Goal: Task Accomplishment & Management: Use online tool/utility

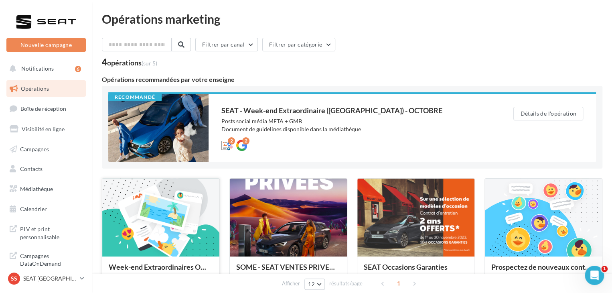
click at [164, 210] on div at bounding box center [160, 217] width 117 height 79
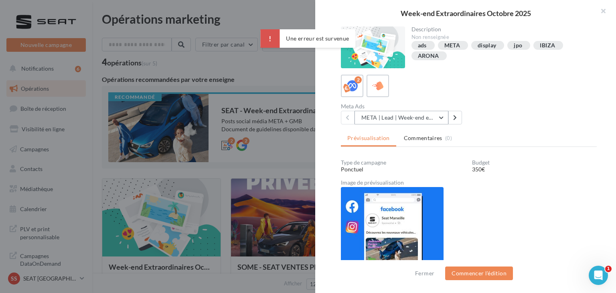
click at [431, 120] on button "META | Lead | Week-end extraordinaires Octobre 2025" at bounding box center [401, 118] width 94 height 14
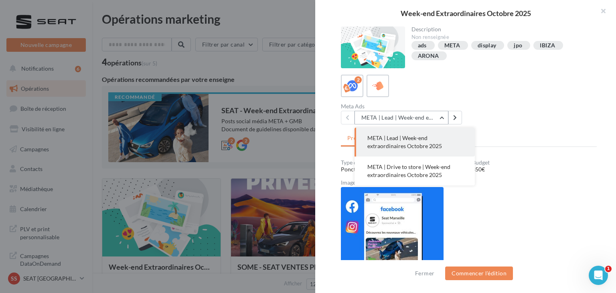
scroll to position [9, 0]
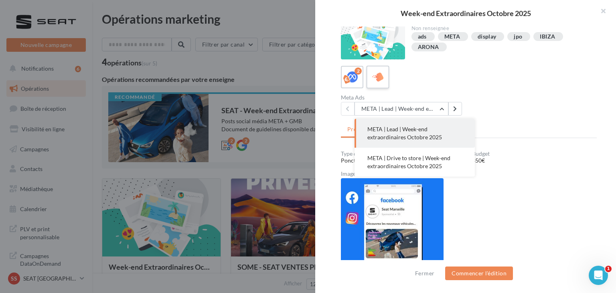
click at [372, 73] on icon at bounding box center [378, 77] width 12 height 12
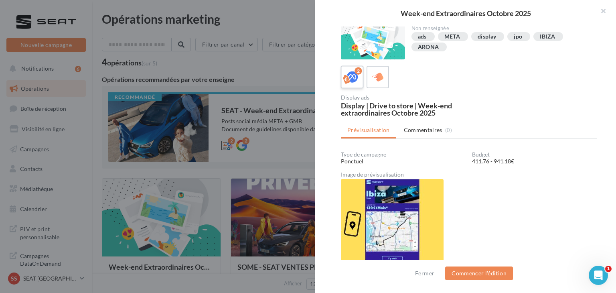
click at [354, 75] on icon at bounding box center [352, 77] width 12 height 12
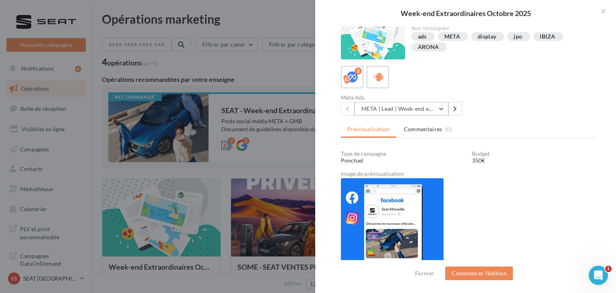
click at [400, 109] on button "META | Lead | Week-end extraordinaires Octobre 2025" at bounding box center [401, 109] width 94 height 14
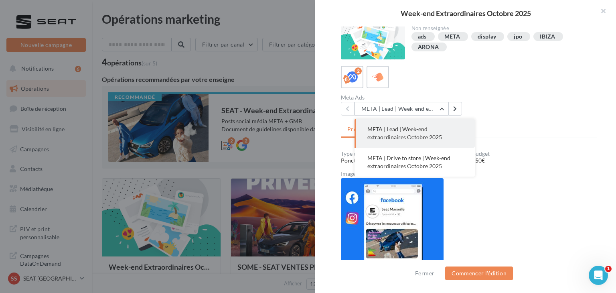
click at [402, 131] on span "META | Lead | Week-end extraordinaires Octobre 2025" at bounding box center [404, 132] width 75 height 15
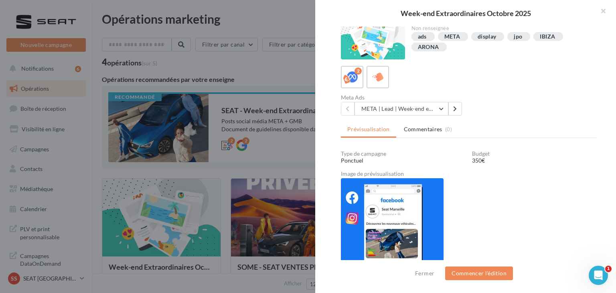
scroll to position [0, 0]
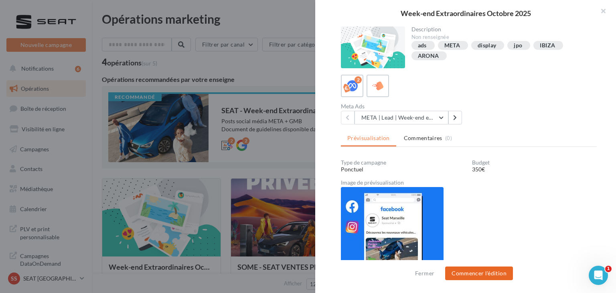
click at [478, 271] on button "Commencer l'édition" at bounding box center [479, 273] width 68 height 14
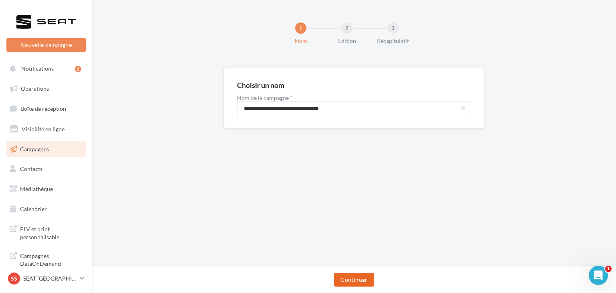
click at [361, 278] on button "Continuer" at bounding box center [354, 280] width 40 height 14
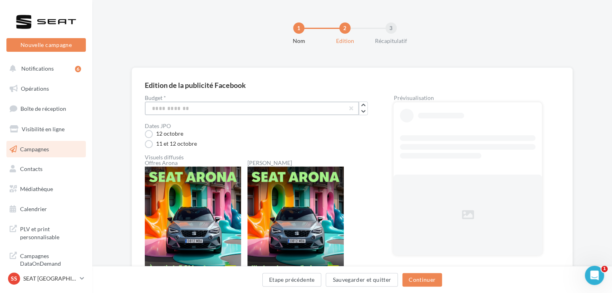
drag, startPoint x: 238, startPoint y: 111, endPoint x: 130, endPoint y: 113, distance: 108.3
click at [130, 113] on div "Edition de la publicité Facebook Budget * *** Dates JPO 12 octobre 11 et 12 oct…" at bounding box center [352, 282] width 520 height 431
type input "***"
click at [259, 137] on div "12 octobre" at bounding box center [256, 134] width 223 height 8
click at [421, 279] on button "Continuer" at bounding box center [422, 280] width 40 height 14
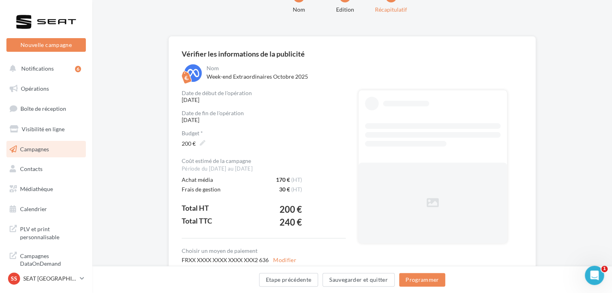
scroll to position [31, 0]
click at [435, 283] on button "Programmer" at bounding box center [422, 280] width 47 height 14
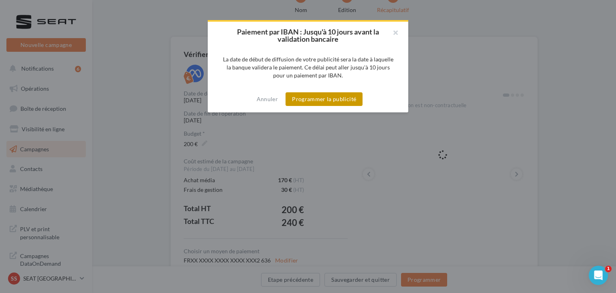
click at [326, 101] on button "Programmer la publicité" at bounding box center [323, 99] width 77 height 14
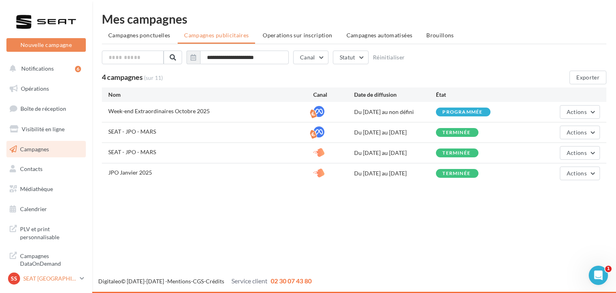
click at [65, 283] on div "SS SEAT ST SAULVE SEAT-ST-SAULVE" at bounding box center [42, 278] width 69 height 12
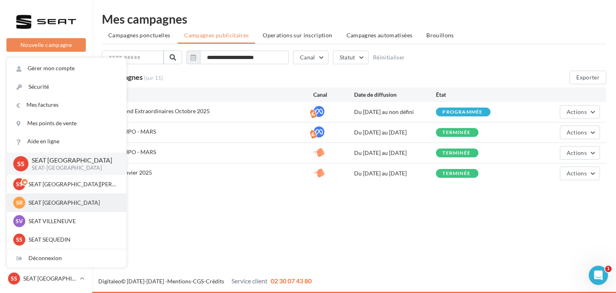
click at [61, 205] on p "SEAT REIMS" at bounding box center [72, 202] width 88 height 8
